Goal: Task Accomplishment & Management: Use online tool/utility

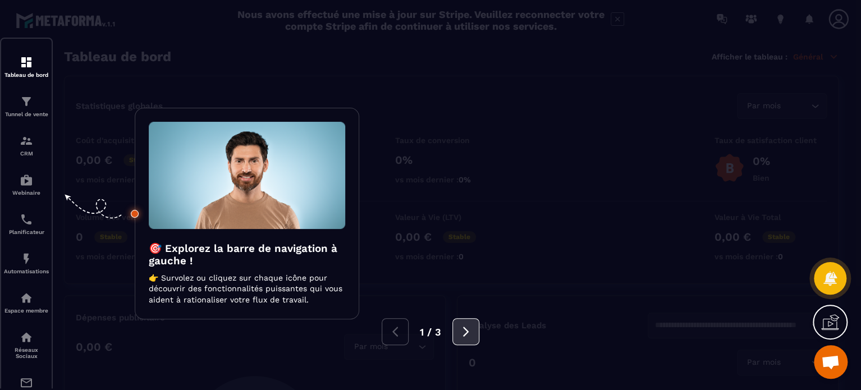
click at [460, 333] on icon at bounding box center [466, 332] width 12 height 12
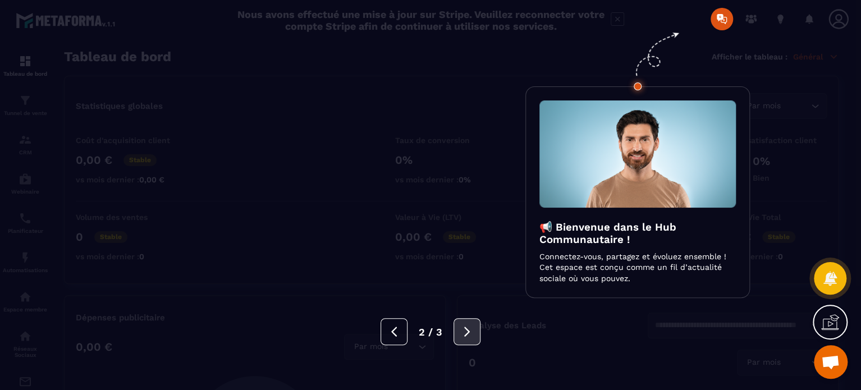
click at [467, 330] on icon at bounding box center [467, 332] width 6 height 10
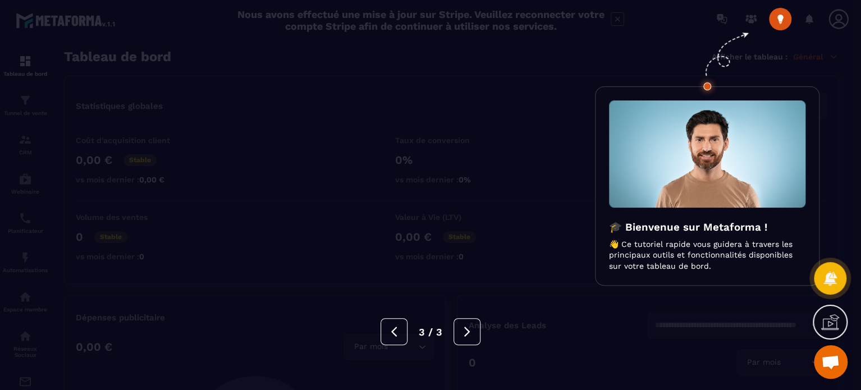
click at [534, 57] on div at bounding box center [430, 195] width 861 height 390
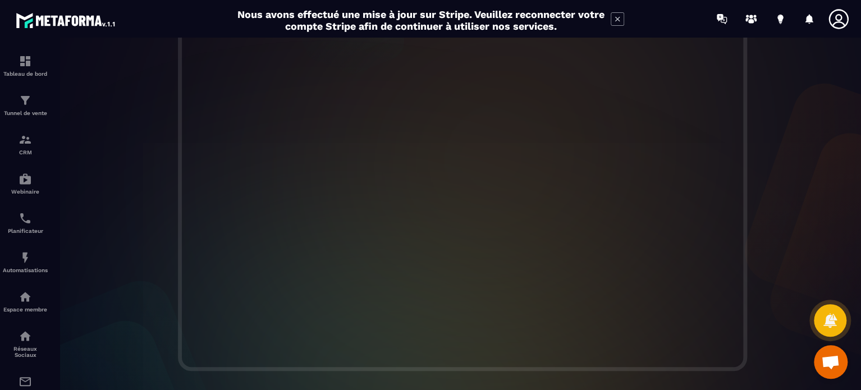
scroll to position [330, 0]
click at [28, 112] on p "Tunnel de vente" at bounding box center [25, 113] width 45 height 6
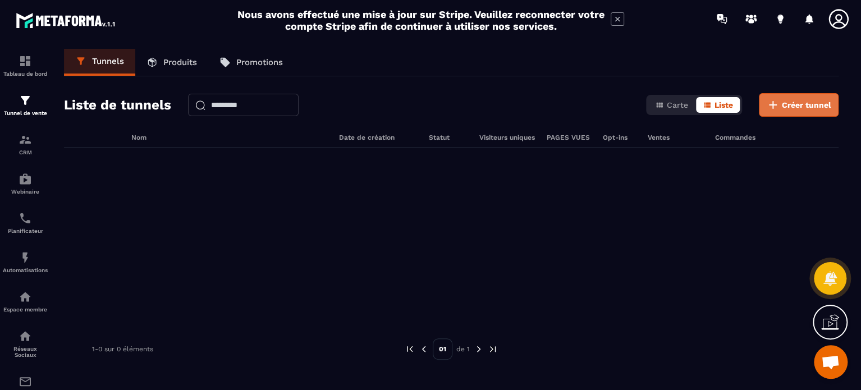
click at [800, 100] on span "Créer tunnel" at bounding box center [806, 104] width 49 height 11
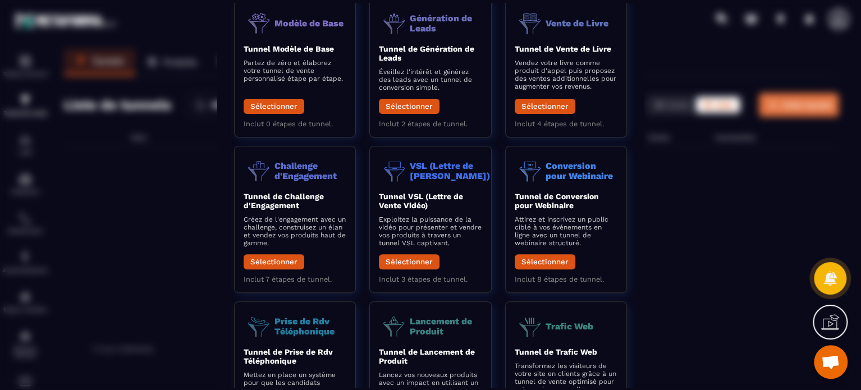
scroll to position [67, 0]
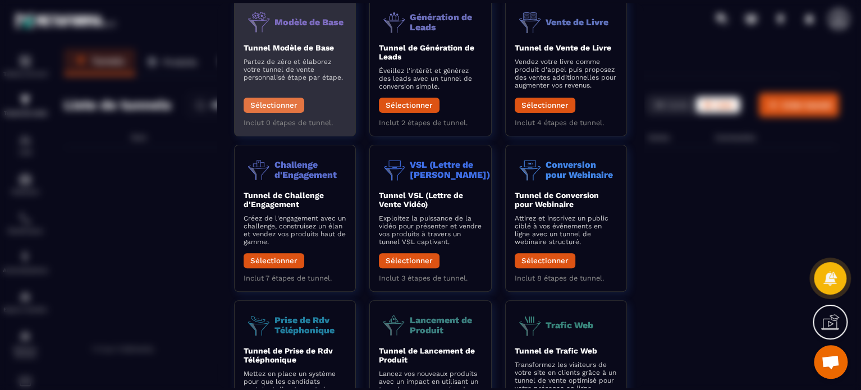
click at [282, 103] on button "Sélectionner" at bounding box center [274, 105] width 61 height 15
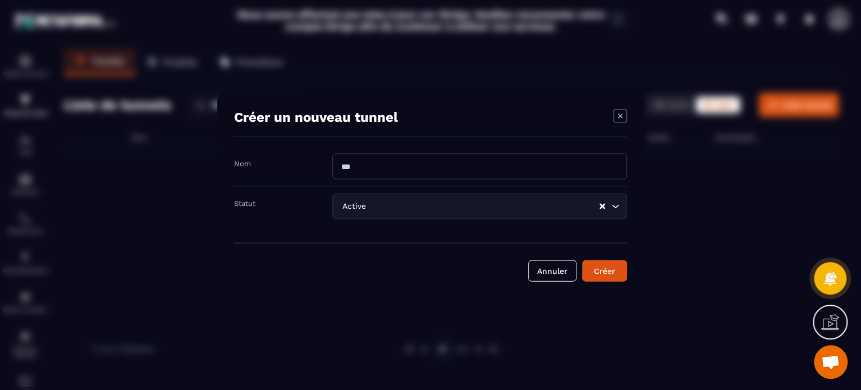
click at [402, 171] on input "Modal window" at bounding box center [479, 166] width 295 height 26
type input "*"
type input "*********"
click at [622, 208] on div "Active Loading..." at bounding box center [479, 206] width 295 height 26
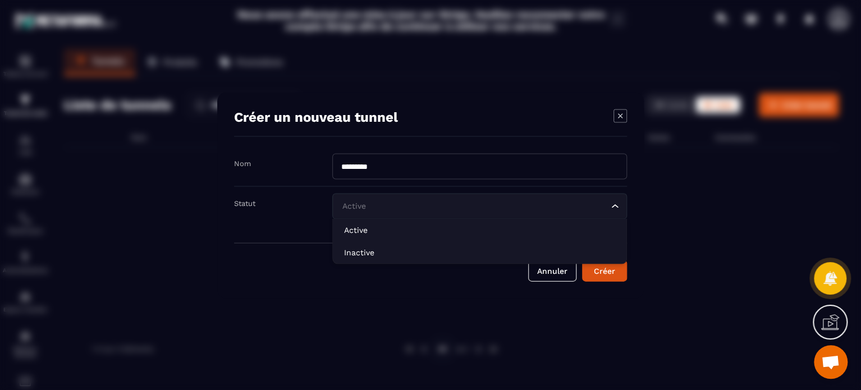
click at [389, 232] on p "Active" at bounding box center [479, 229] width 271 height 11
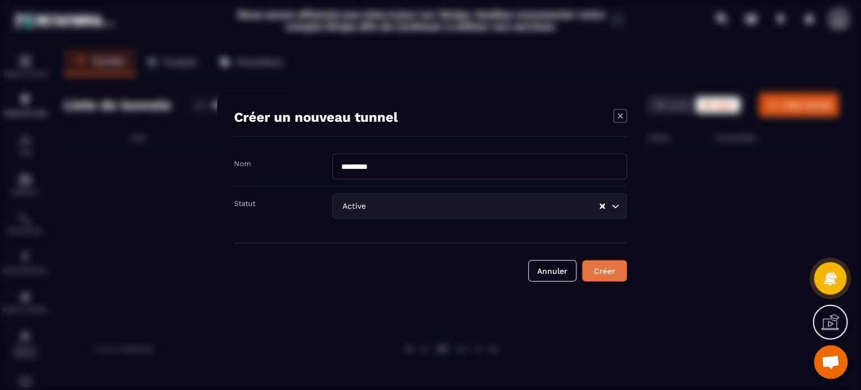
click at [622, 278] on button "Créer" at bounding box center [604, 270] width 45 height 21
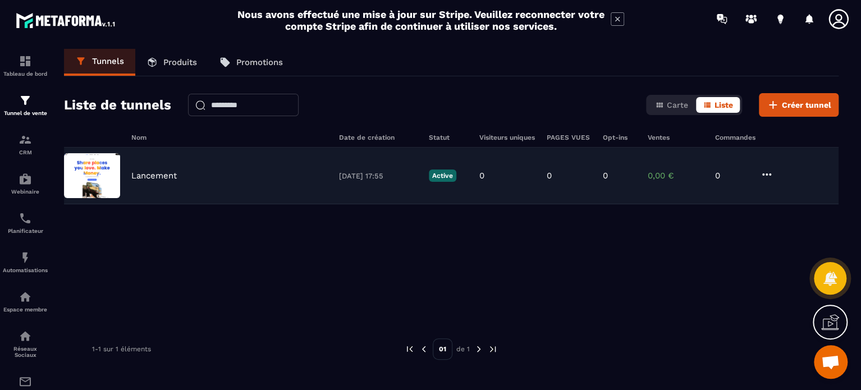
click at [94, 175] on img at bounding box center [92, 175] width 56 height 45
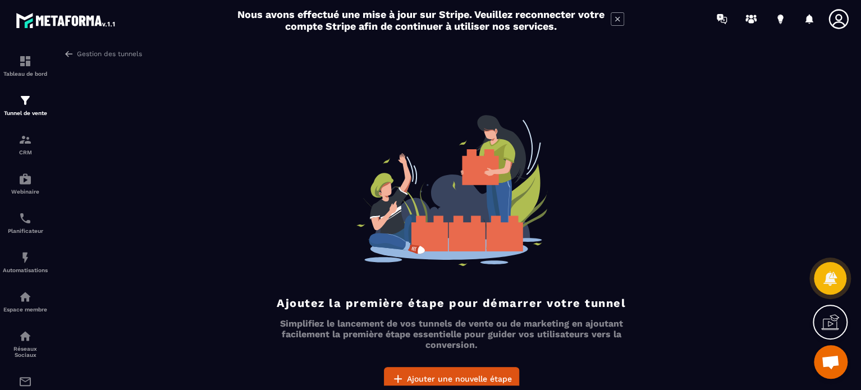
scroll to position [16, 0]
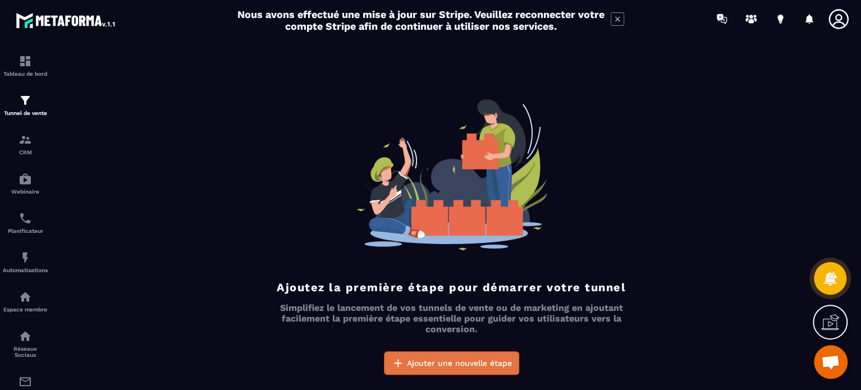
click at [460, 367] on span "Ajouter une nouvelle étape" at bounding box center [459, 363] width 105 height 11
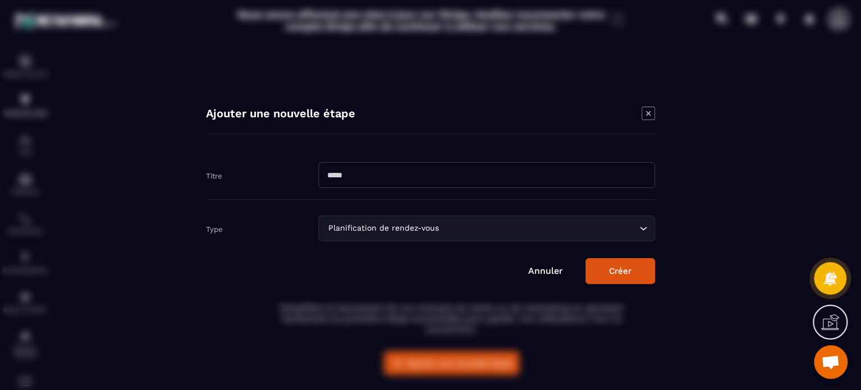
click at [648, 113] on icon "Modal window" at bounding box center [648, 113] width 4 height 4
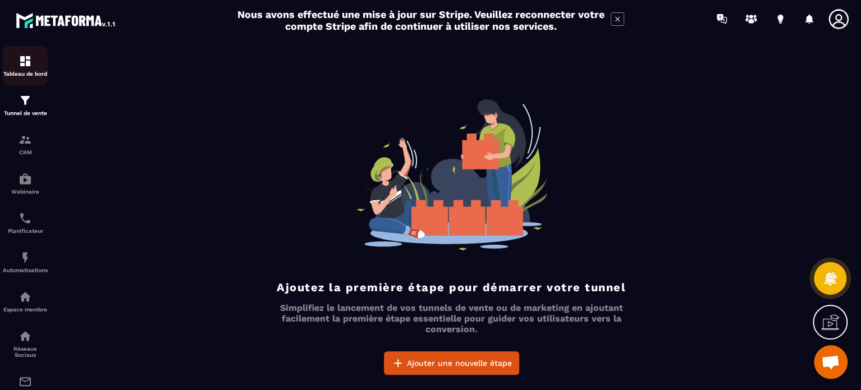
click at [36, 71] on p "Tableau de bord" at bounding box center [25, 74] width 45 height 6
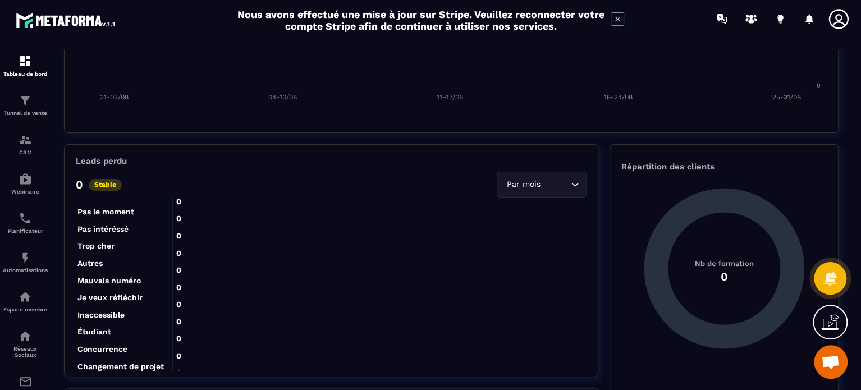
scroll to position [163, 0]
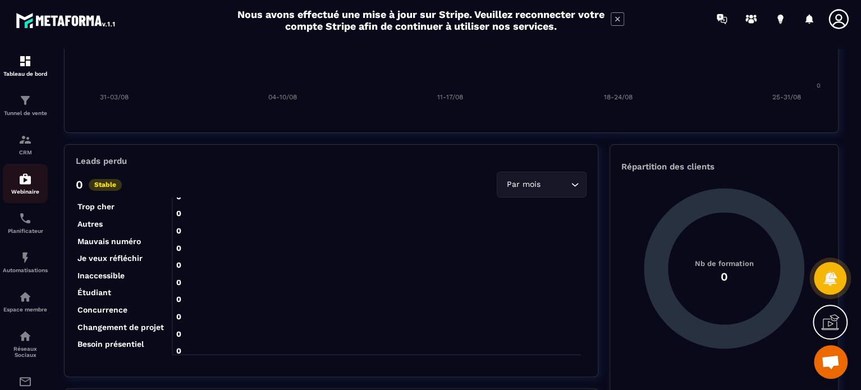
click at [29, 195] on p "Webinaire" at bounding box center [25, 192] width 45 height 6
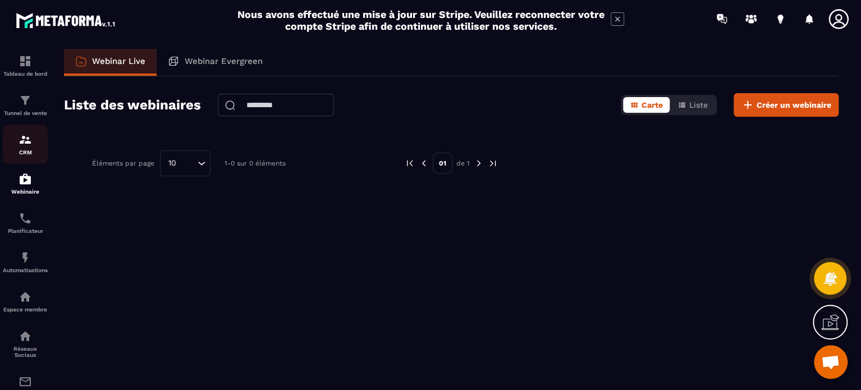
click at [29, 156] on p "CRM" at bounding box center [25, 152] width 45 height 6
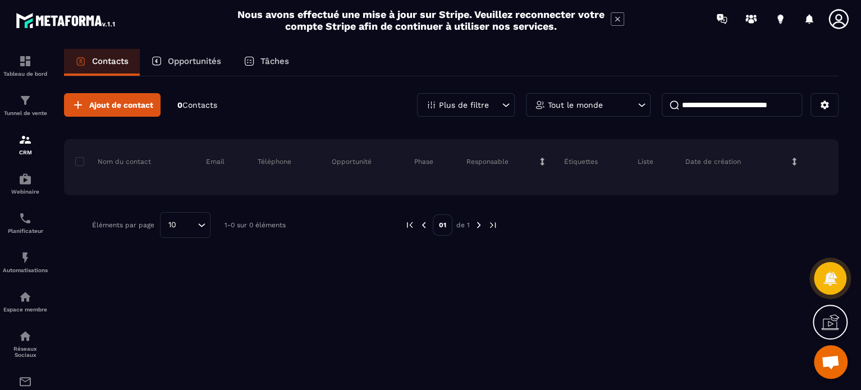
click at [619, 15] on icon at bounding box center [617, 18] width 13 height 13
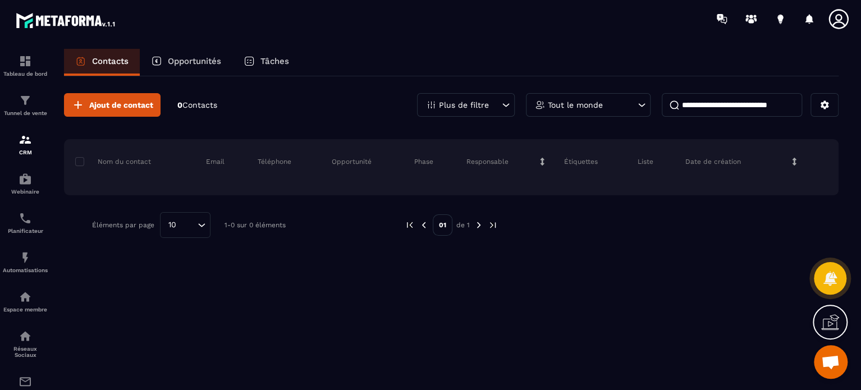
click at [186, 65] on p "Opportunités" at bounding box center [194, 61] width 53 height 10
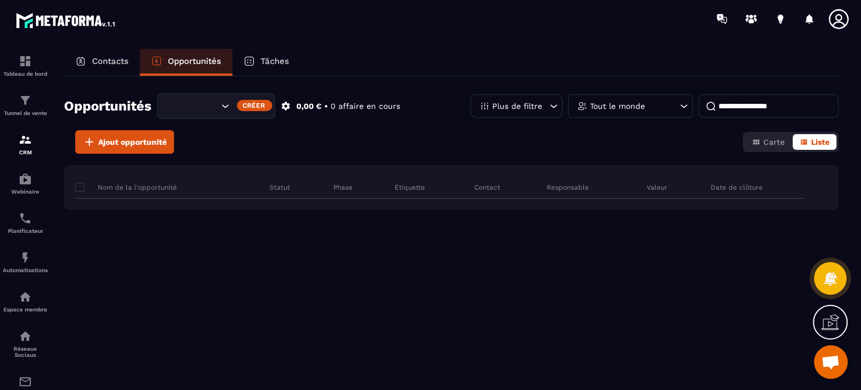
click at [271, 50] on div "Tâches" at bounding box center [266, 62] width 68 height 27
